Goal: Transaction & Acquisition: Obtain resource

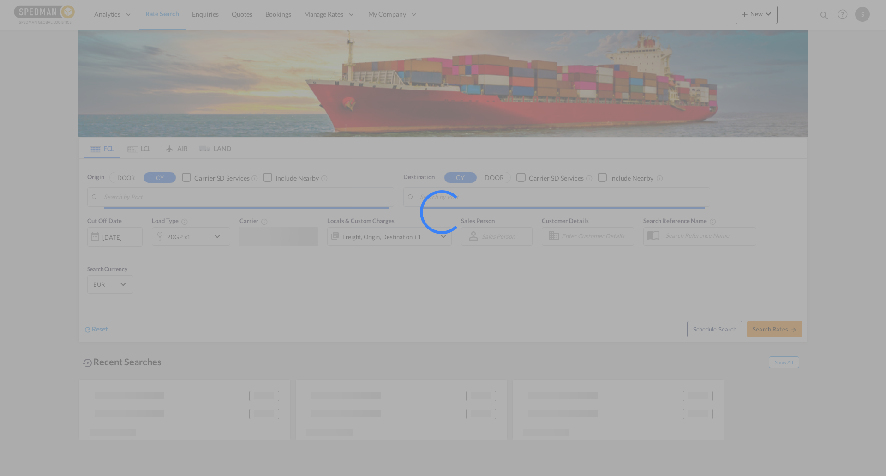
type input "[GEOGRAPHIC_DATA], DKFRC"
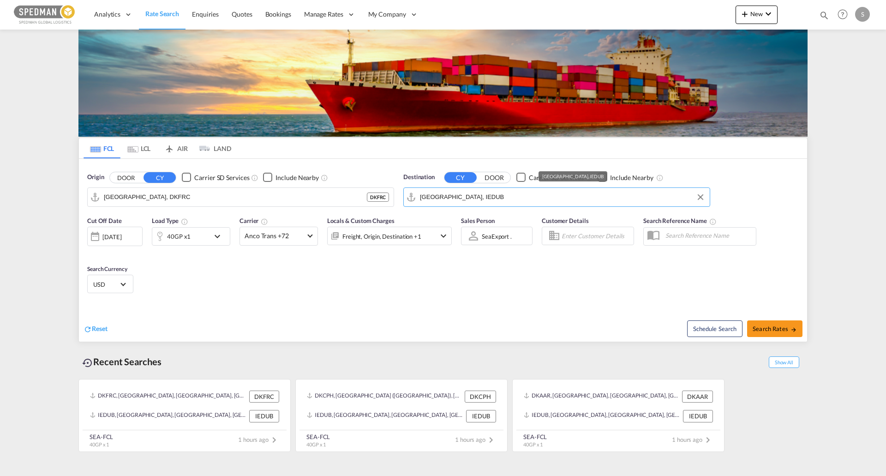
click at [454, 195] on input "[GEOGRAPHIC_DATA], IEDUB" at bounding box center [562, 197] width 285 height 14
click at [476, 226] on div "Jeddah [GEOGRAPHIC_DATA] SAJED" at bounding box center [491, 223] width 175 height 28
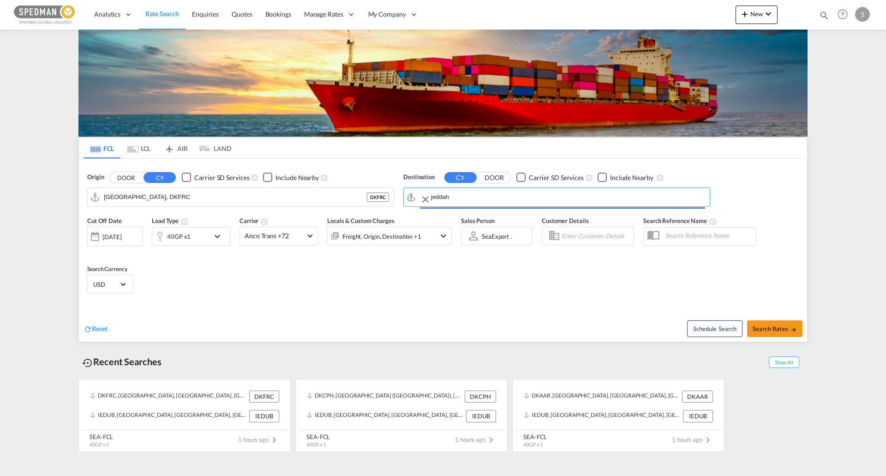
type input "Jeddah, SAJED"
click at [203, 233] on div "40GP x1" at bounding box center [180, 236] width 57 height 18
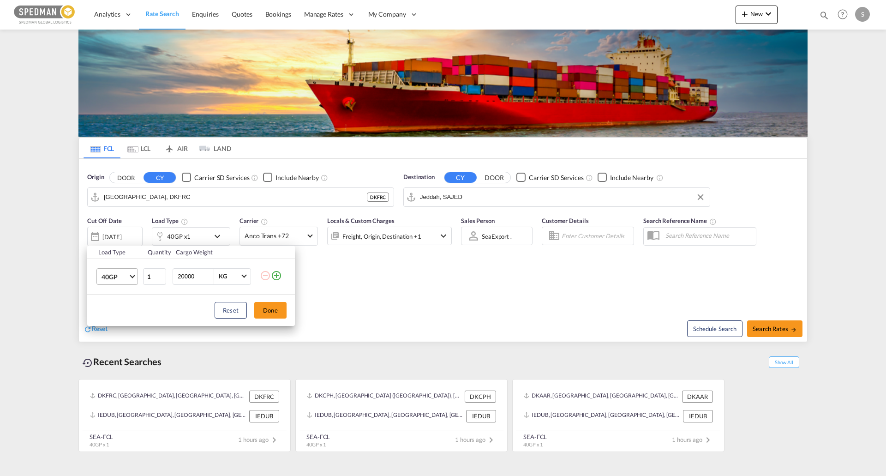
click at [129, 274] on md-select-value "40GP" at bounding box center [119, 277] width 37 height 16
click at [132, 261] on md-option "20GP" at bounding box center [125, 254] width 63 height 22
click at [270, 306] on button "Done" at bounding box center [270, 310] width 32 height 17
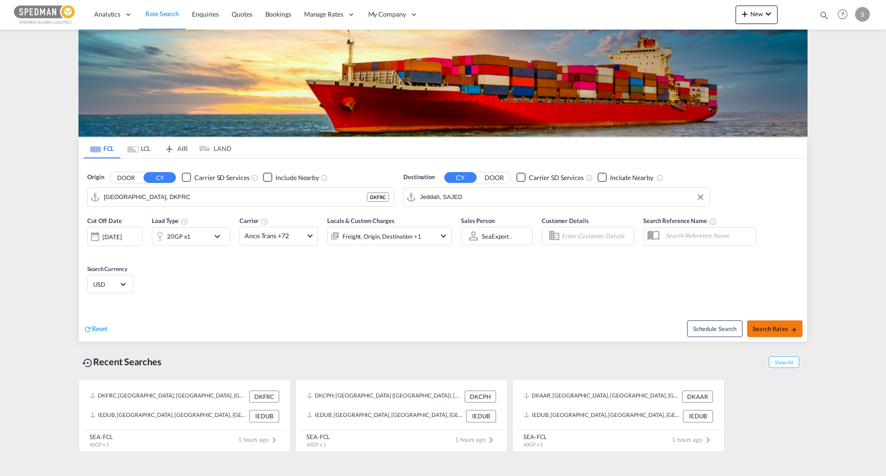
click at [778, 324] on button "Search Rates" at bounding box center [774, 328] width 55 height 17
type input "DKFRC to SAJED / [DATE]"
